Goal: Information Seeking & Learning: Understand process/instructions

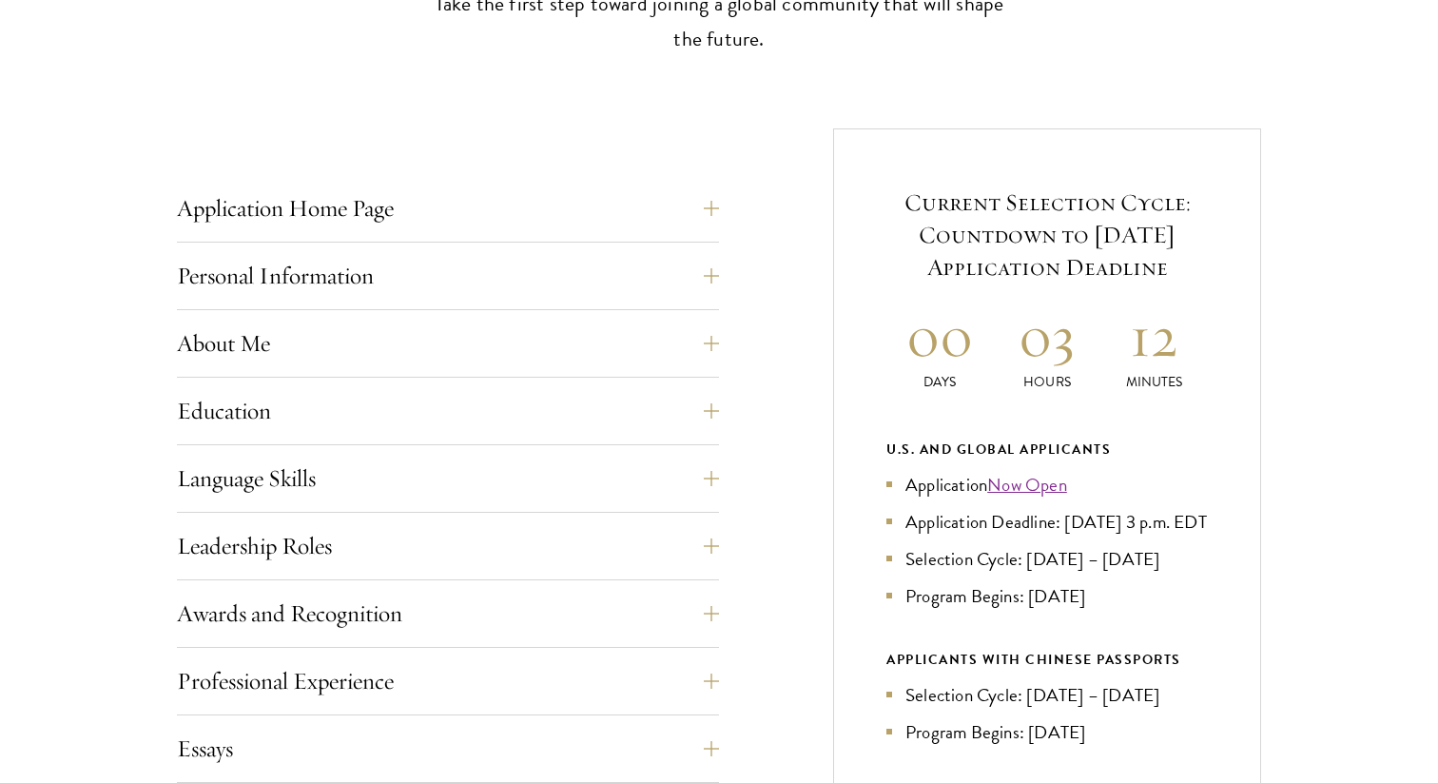
scroll to position [647, 0]
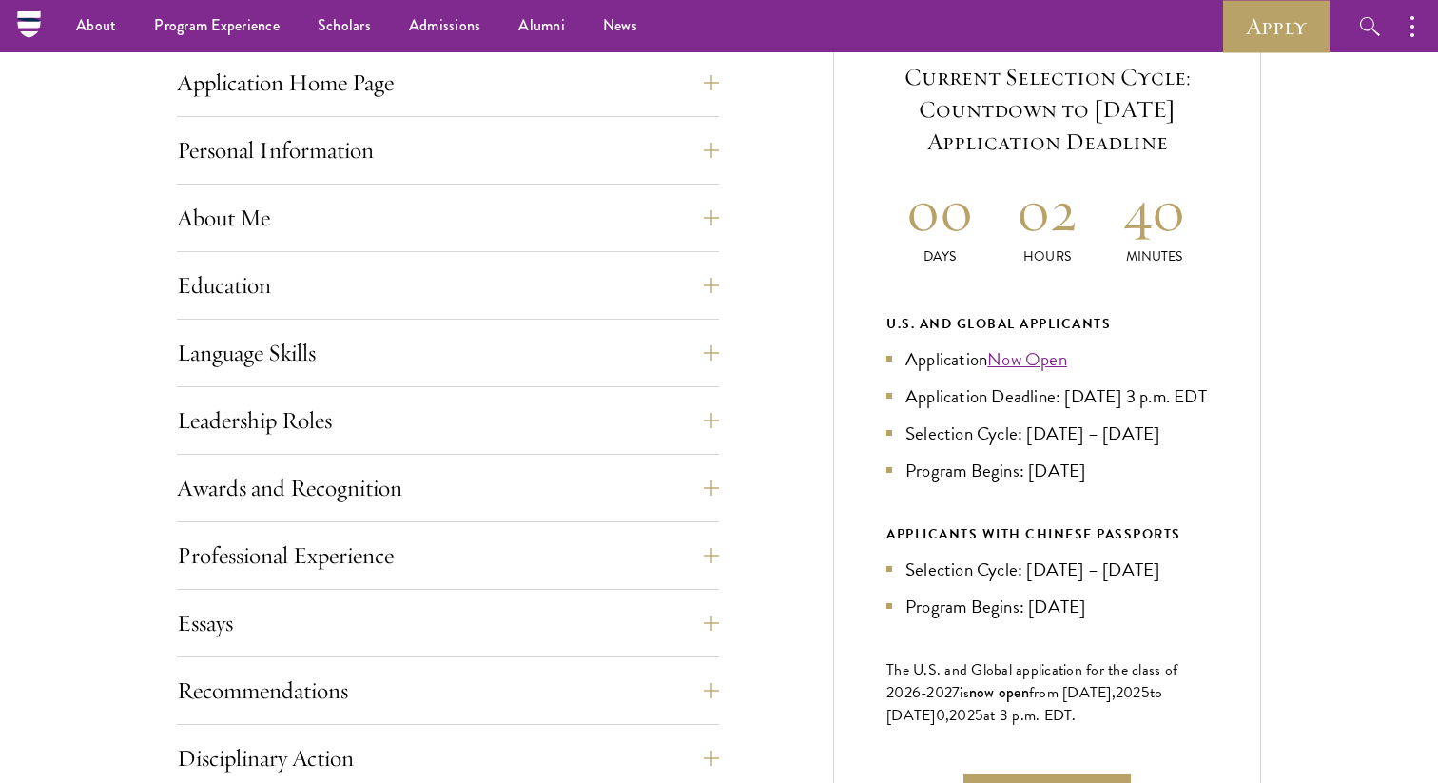
scroll to position [746, 0]
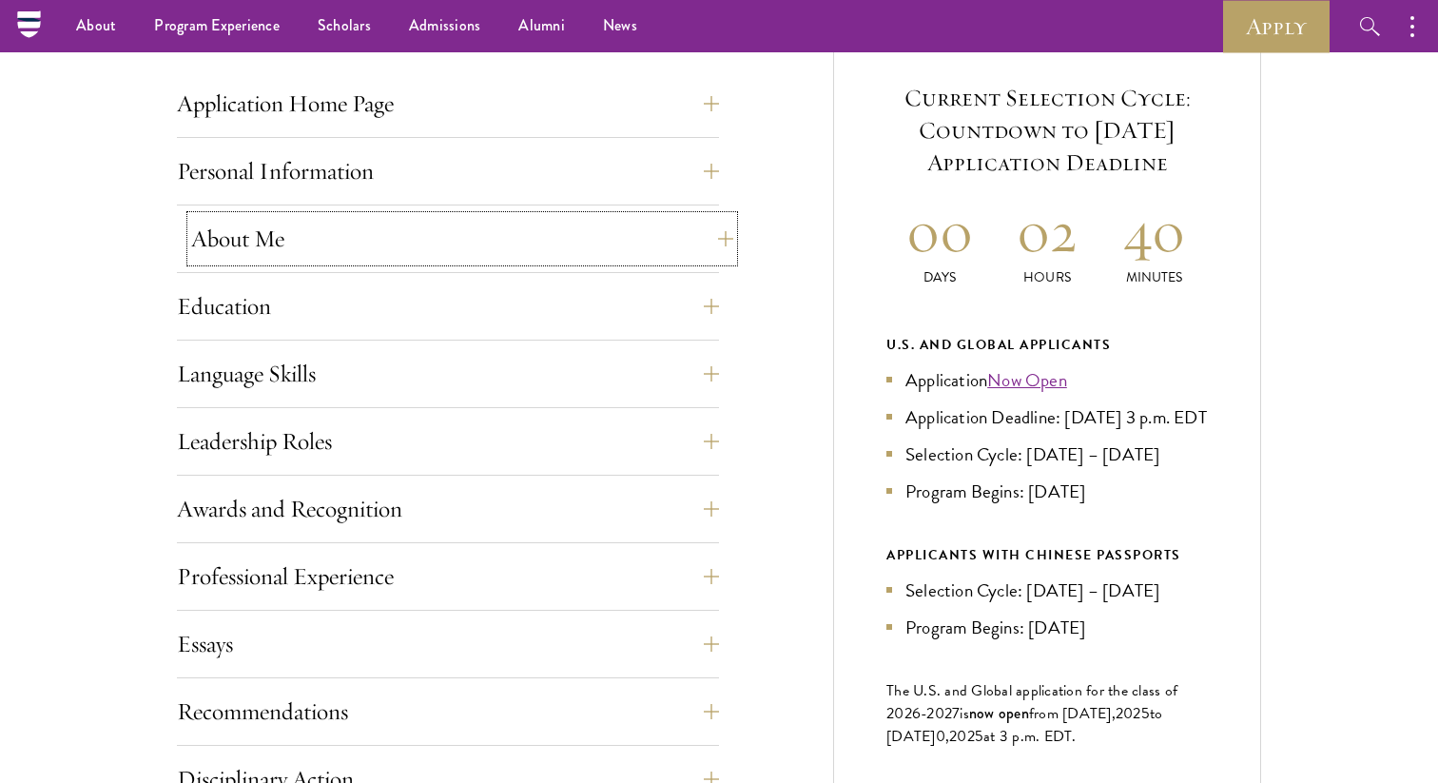
click at [653, 240] on button "About Me" at bounding box center [462, 239] width 542 height 46
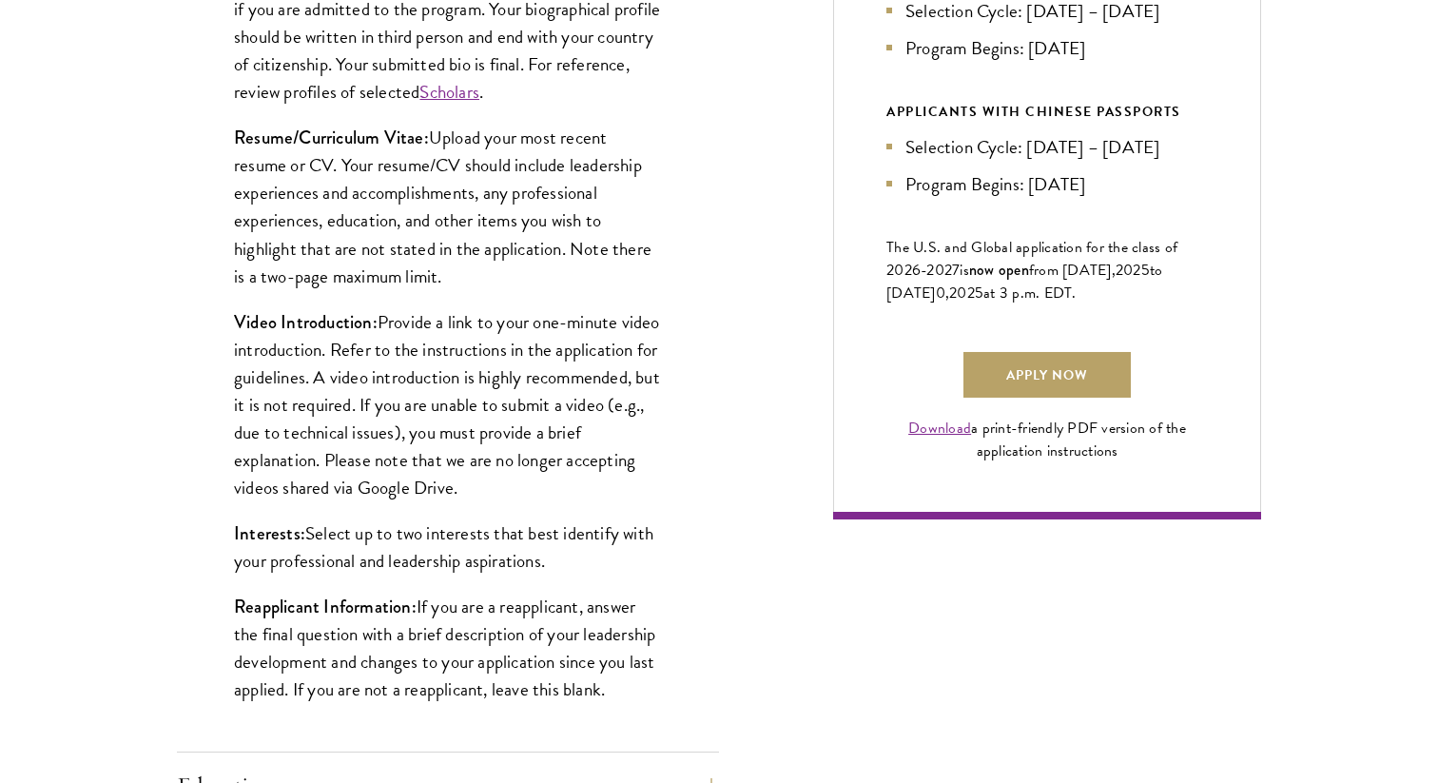
scroll to position [1191, 0]
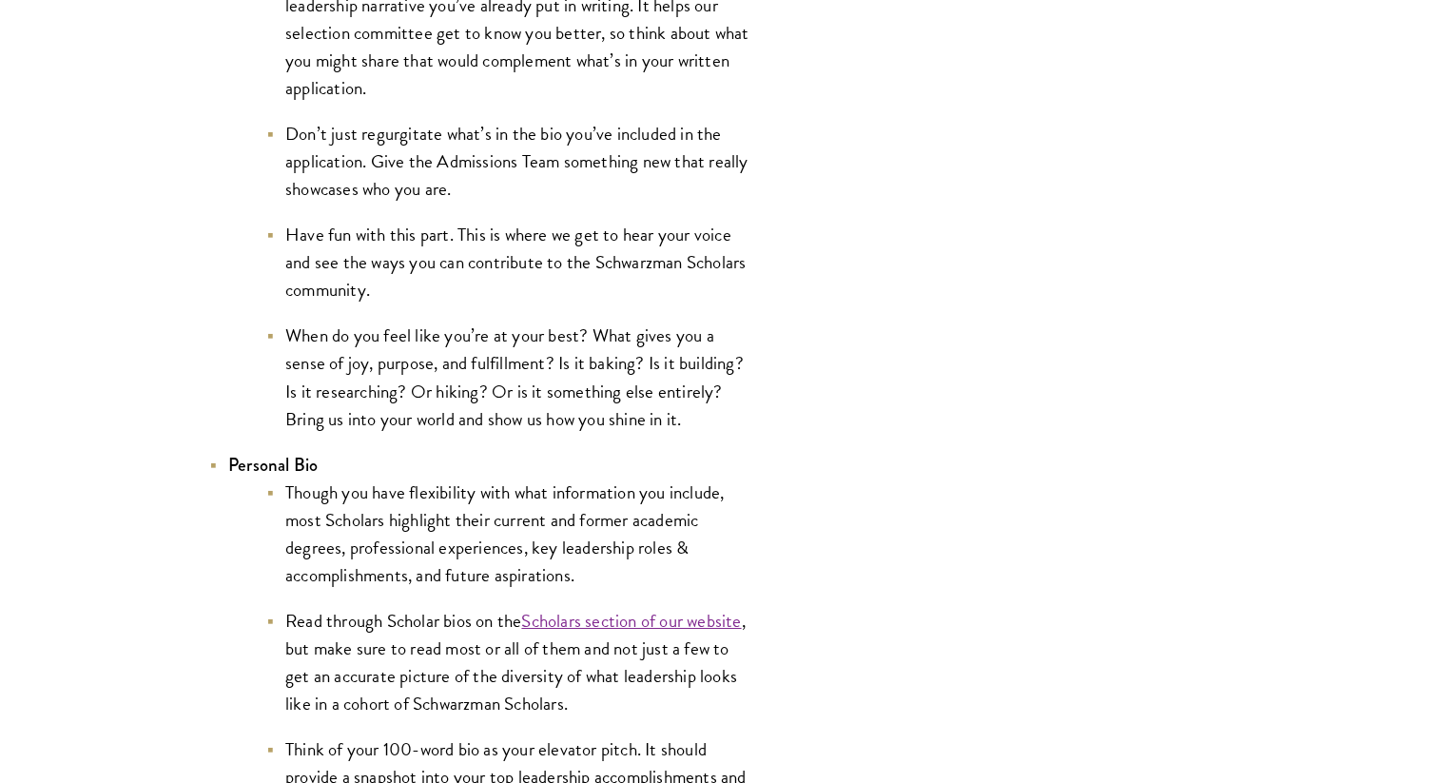
scroll to position [3405, 0]
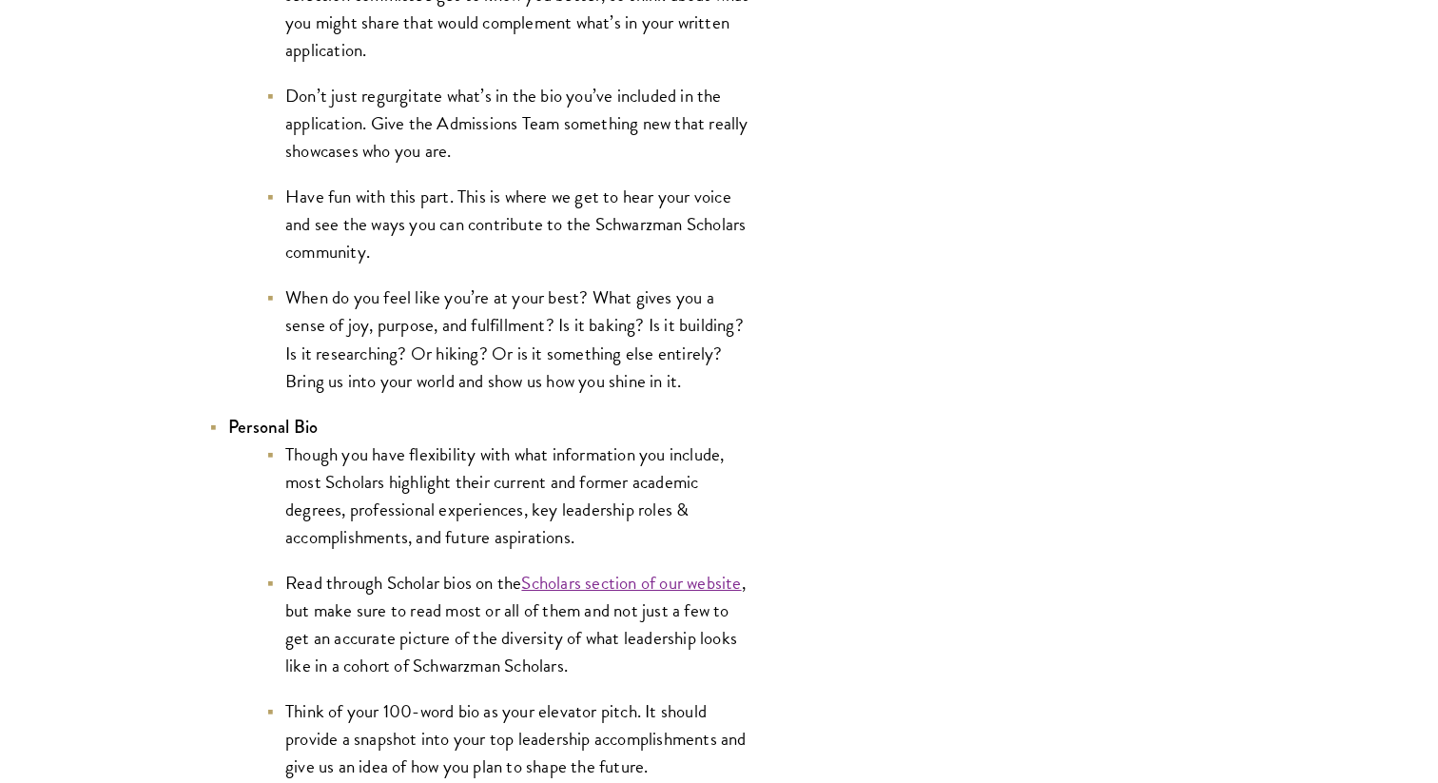
click at [634, 381] on li "When do you feel like you’re at your best? What gives you a sense of joy, purpo…" at bounding box center [508, 338] width 485 height 110
click at [661, 380] on li "When do you feel like you’re at your best? What gives you a sense of joy, purpo…" at bounding box center [508, 338] width 485 height 110
click at [678, 379] on li "When do you feel like you’re at your best? What gives you a sense of joy, purpo…" at bounding box center [508, 338] width 485 height 110
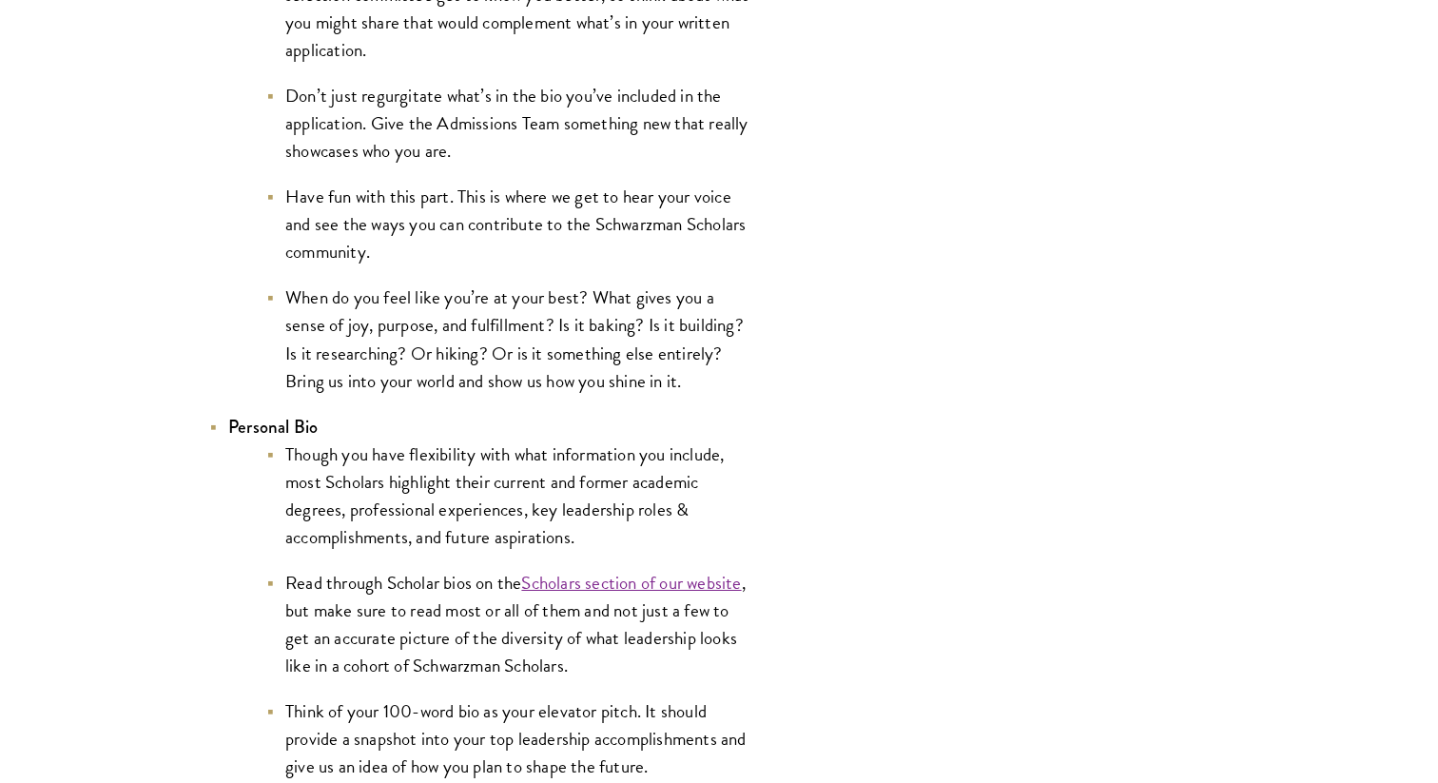
click at [678, 379] on li "When do you feel like you’re at your best? What gives you a sense of joy, purpo…" at bounding box center [508, 338] width 485 height 110
click at [659, 378] on li "When do you feel like you’re at your best? What gives you a sense of joy, purpo…" at bounding box center [508, 338] width 485 height 110
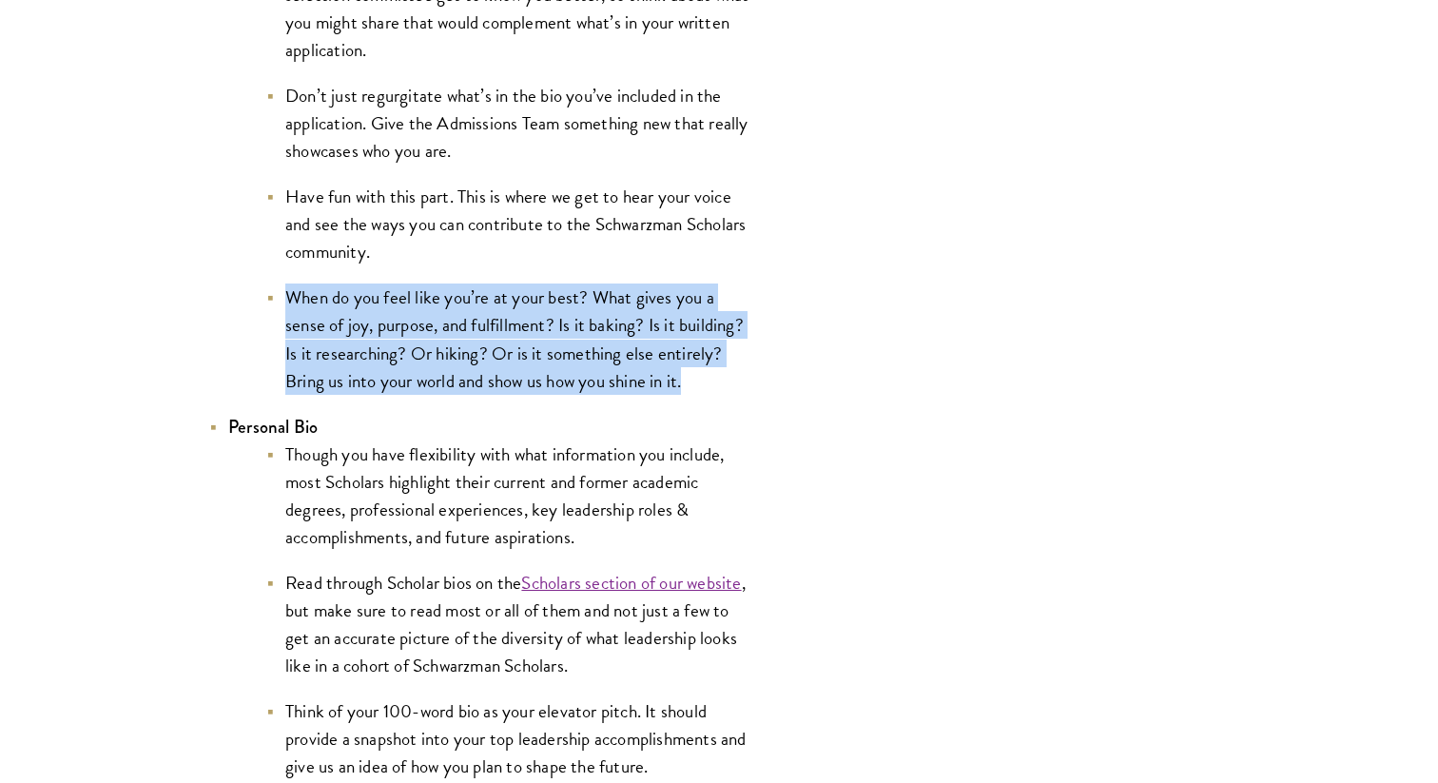
drag, startPoint x: 280, startPoint y: 294, endPoint x: 725, endPoint y: 377, distance: 452.8
click at [725, 377] on li "When do you feel like you’re at your best? What gives you a sense of joy, purpo…" at bounding box center [508, 338] width 485 height 110
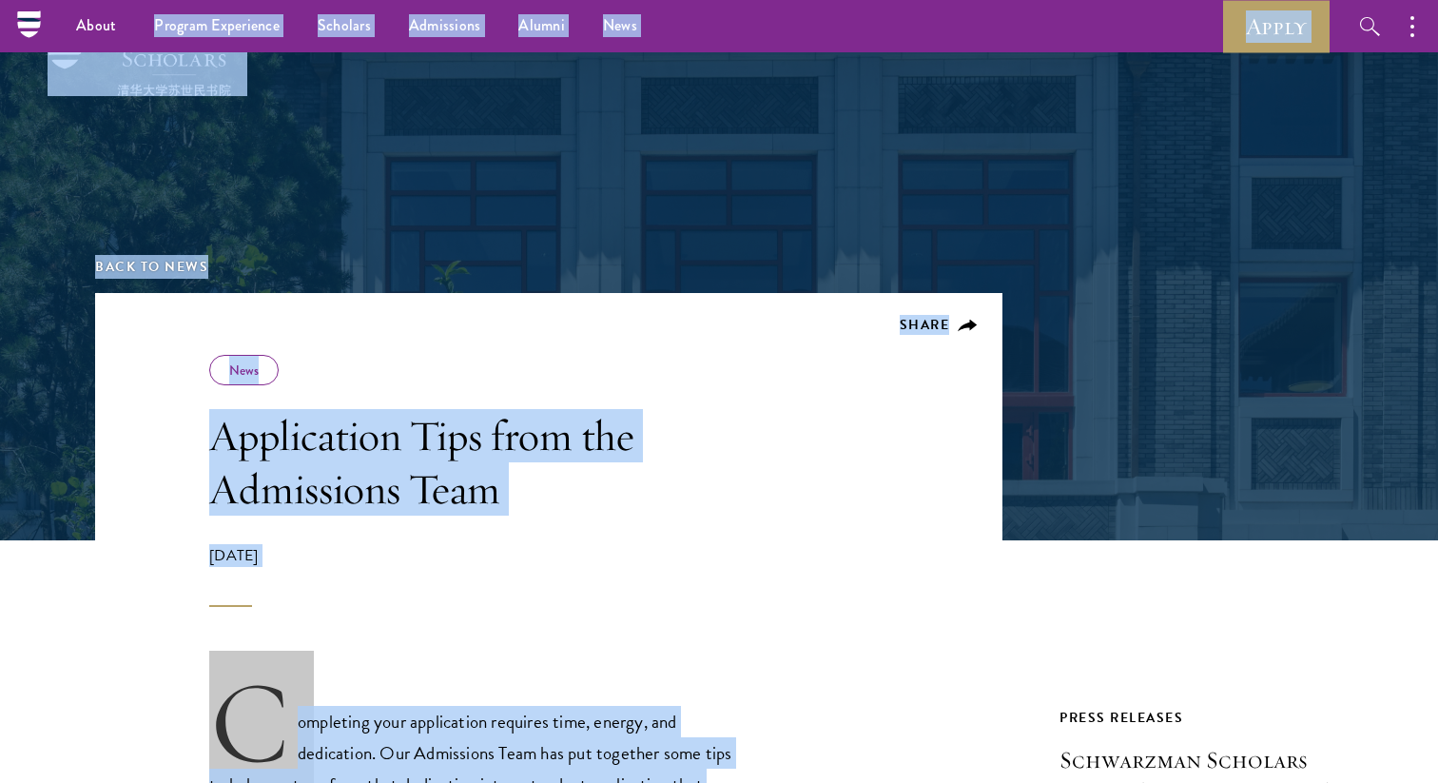
scroll to position [0, 0]
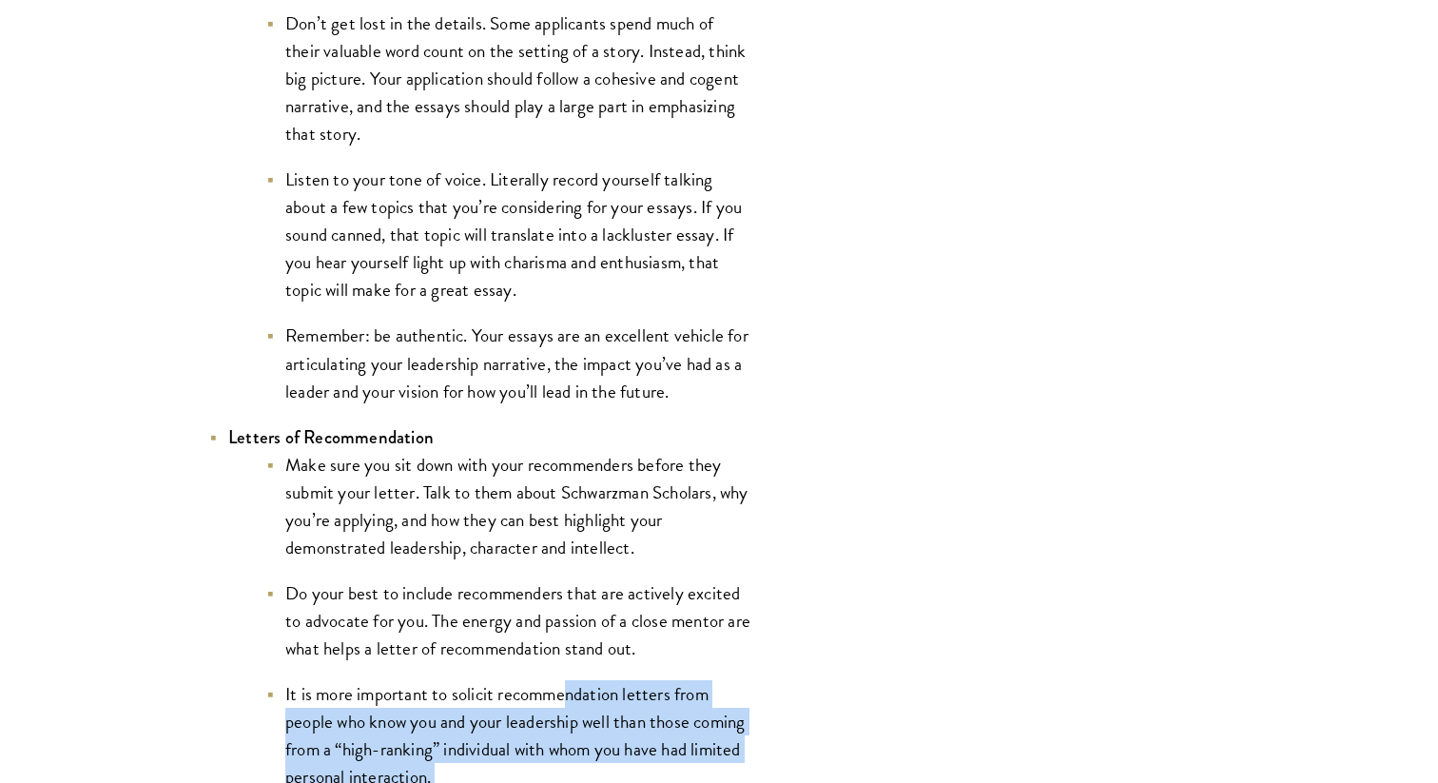
drag, startPoint x: 700, startPoint y: 382, endPoint x: 564, endPoint y: 689, distance: 335.1
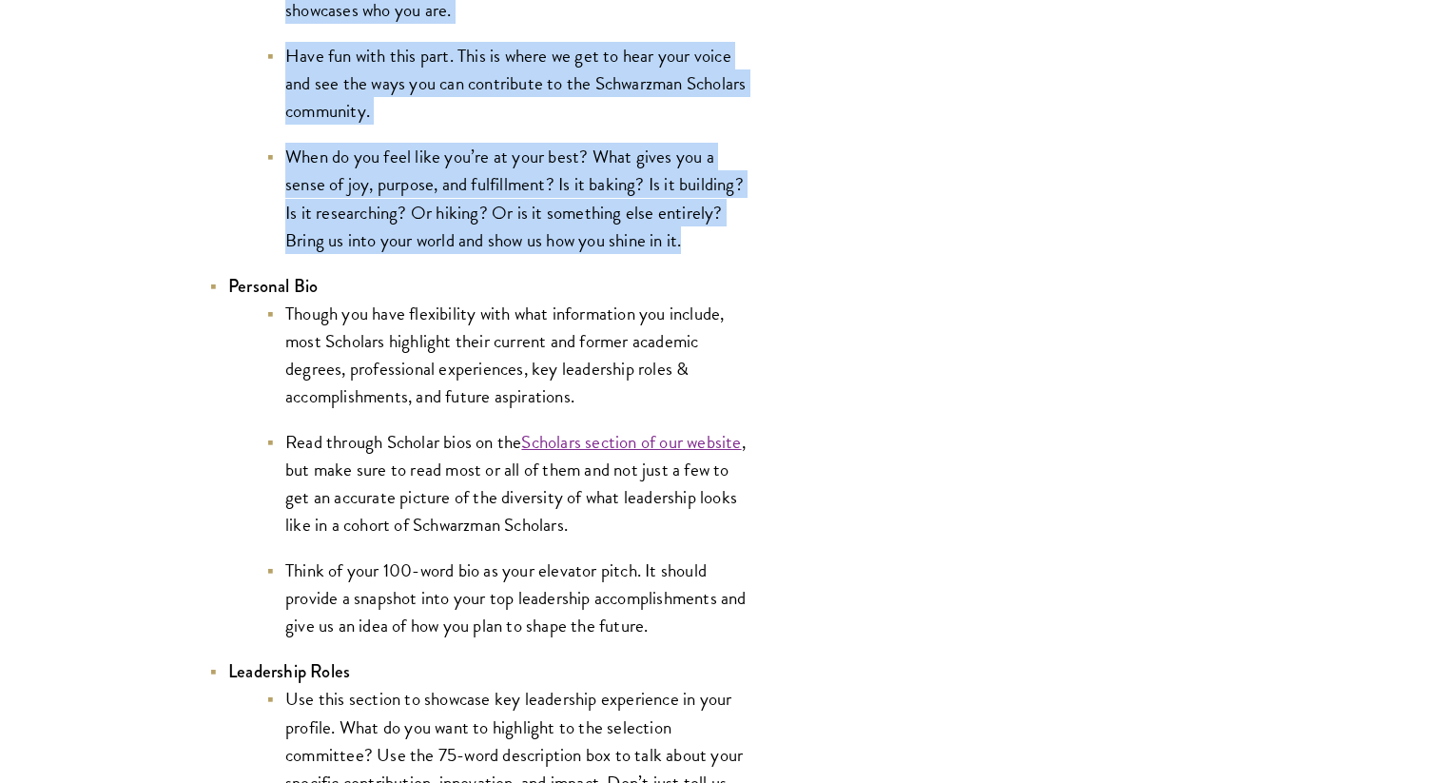
scroll to position [3572, 0]
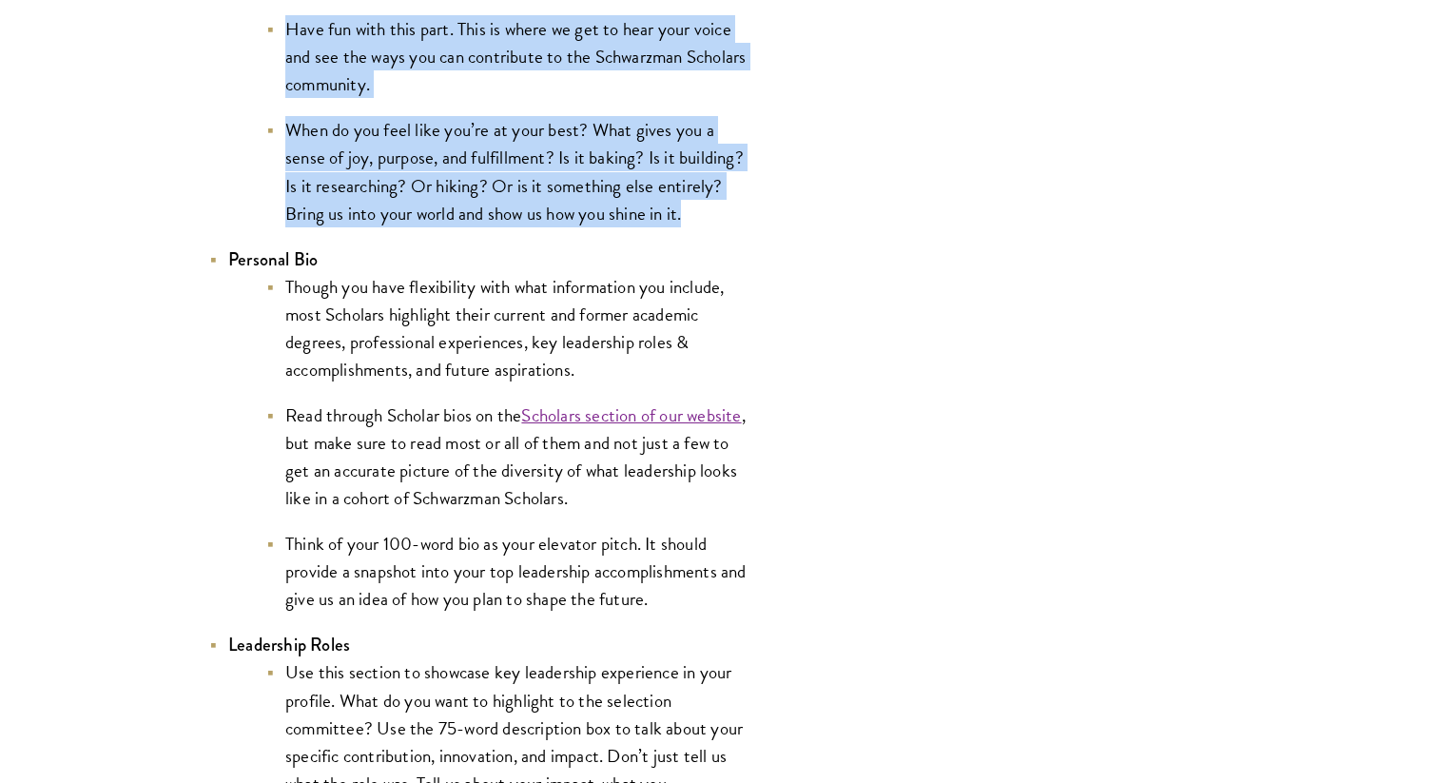
click at [490, 449] on li "Read through Scholar bios on the Scholars section of our website , but make sur…" at bounding box center [508, 456] width 485 height 110
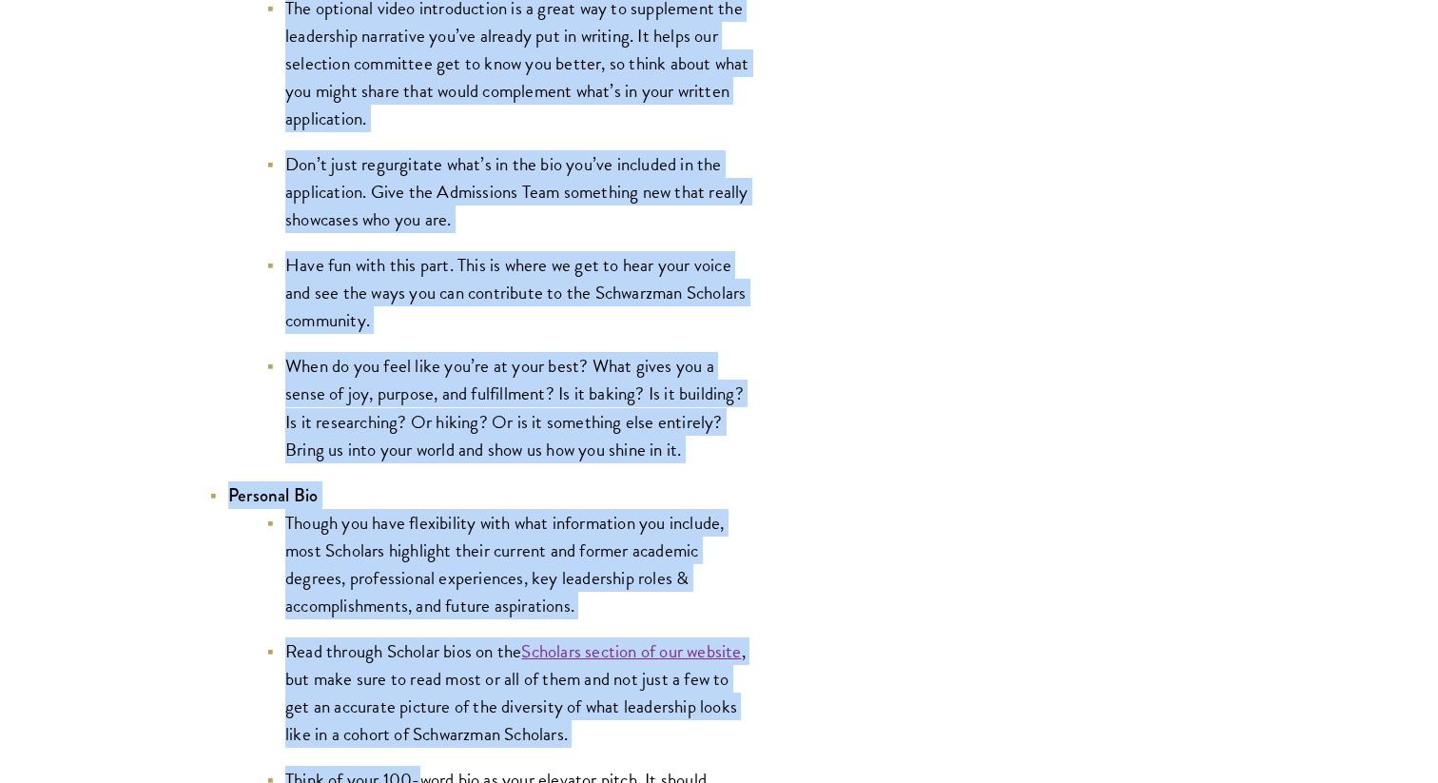
scroll to position [3354, 0]
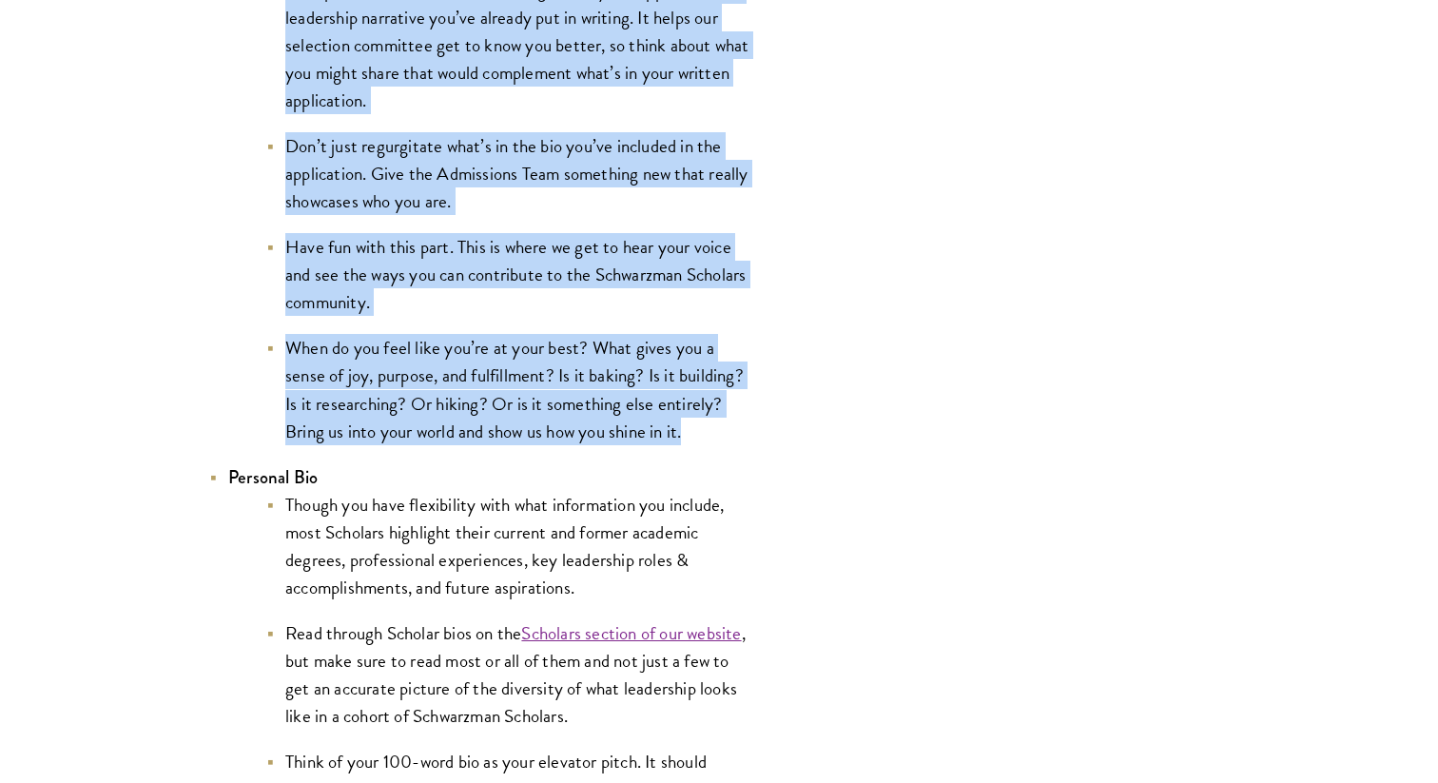
drag, startPoint x: 235, startPoint y: 263, endPoint x: 750, endPoint y: 442, distance: 544.8
click at [750, 442] on ul "Resume Tailor your resume to focus on your demonstrated leadership. This resume…" at bounding box center [480, 59] width 542 height 3198
copy ul "ideo Introduction The optional video introduction is a great way to supplement …"
